Goal: Understand process/instructions: Learn how to perform a task or action

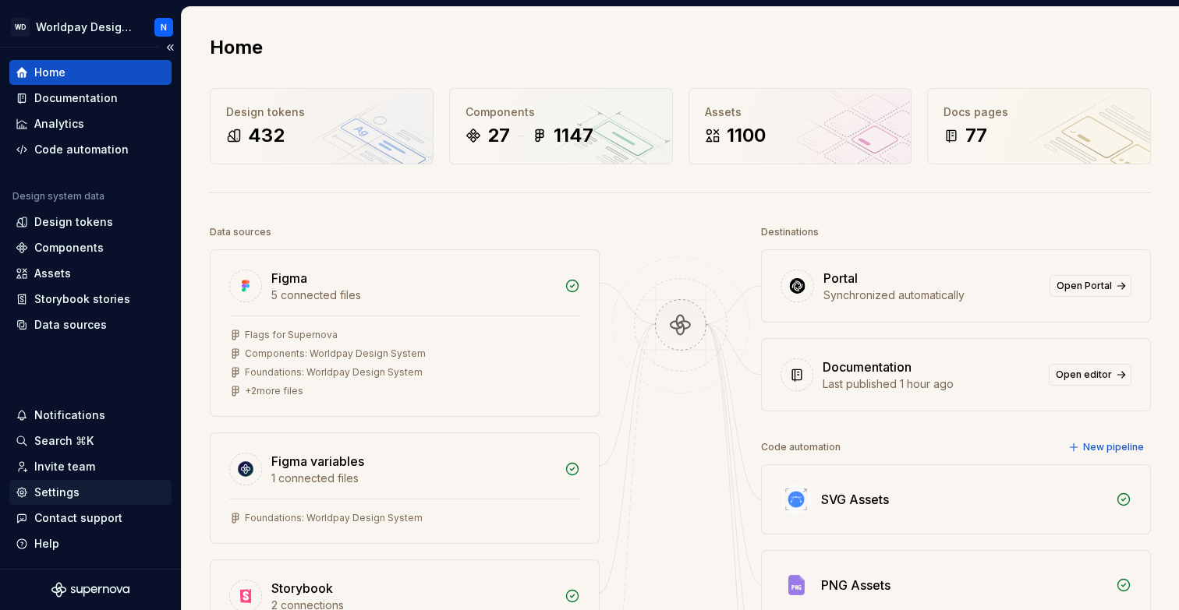
click at [71, 492] on div "Settings" at bounding box center [56, 493] width 45 height 16
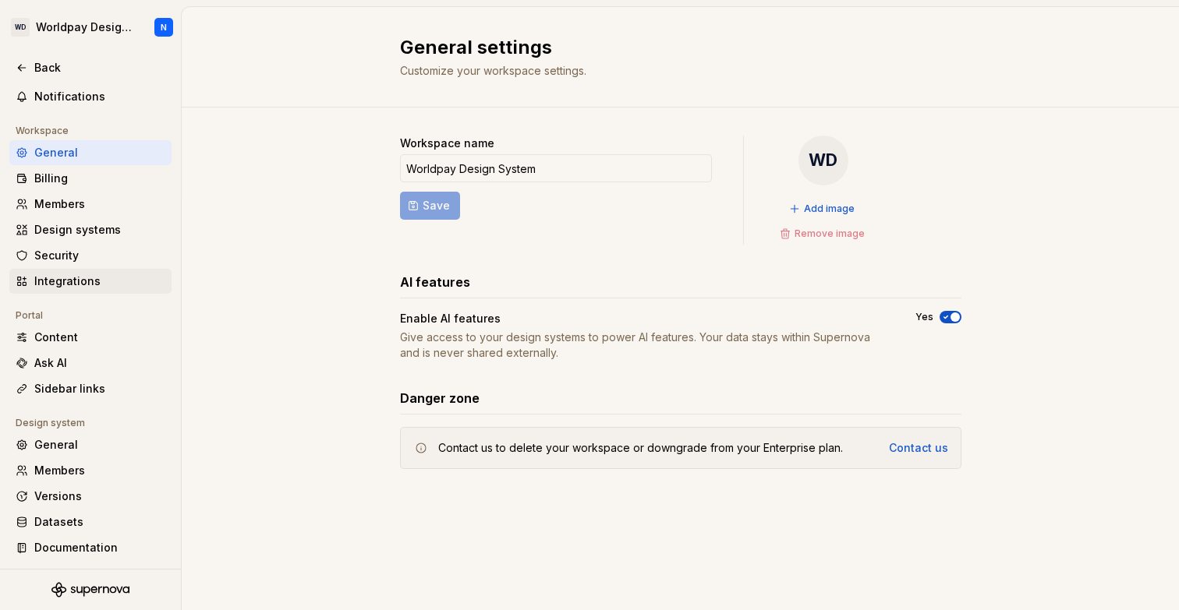
scroll to position [76, 0]
click at [78, 544] on div "Documentation" at bounding box center [99, 548] width 131 height 16
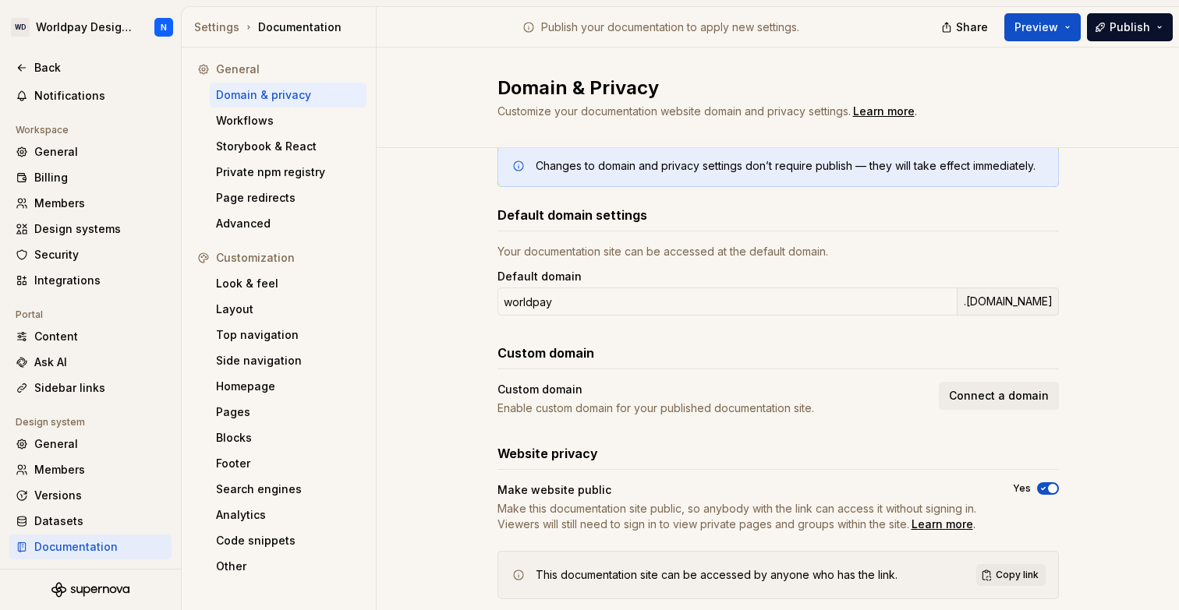
scroll to position [73, 0]
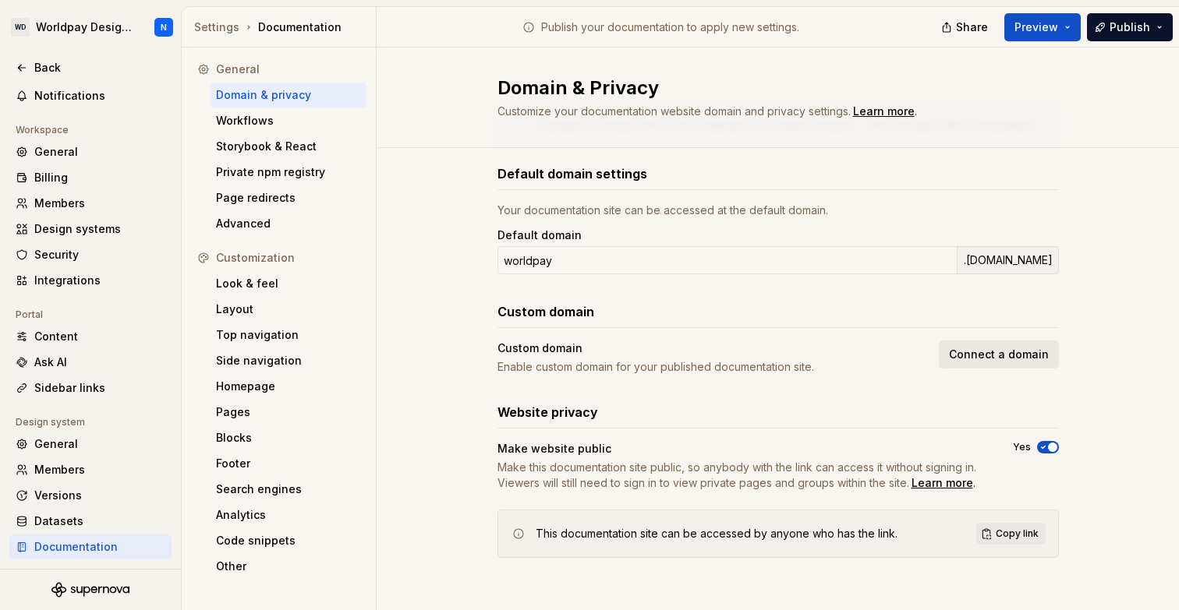
click at [999, 346] on button "Connect a domain" at bounding box center [999, 355] width 120 height 28
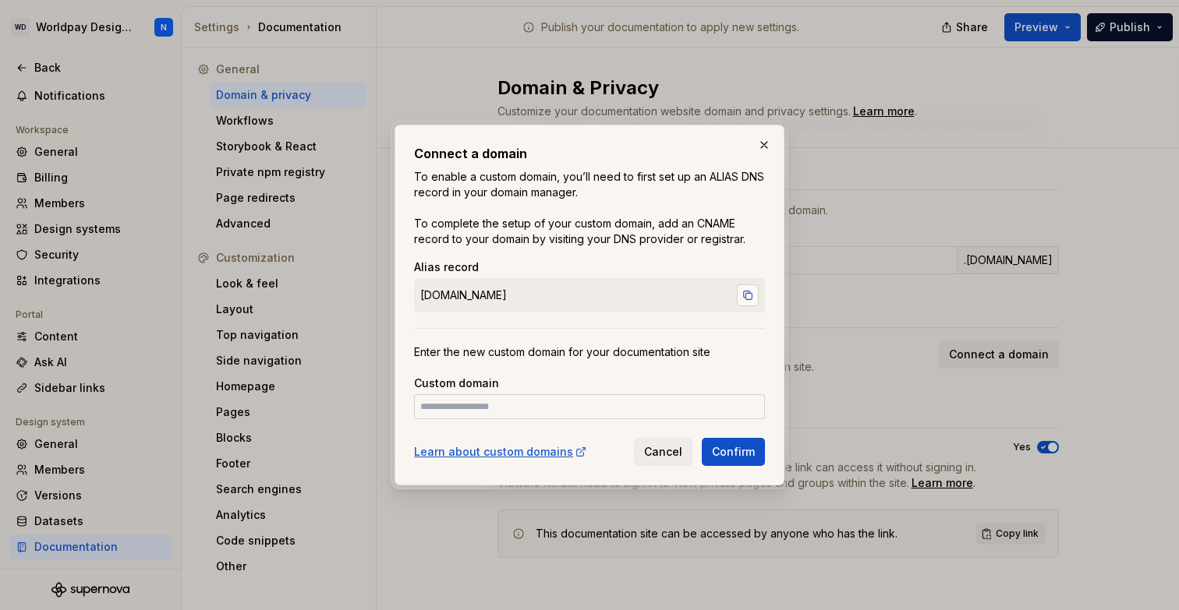
click at [751, 293] on button "button" at bounding box center [748, 296] width 22 height 22
